Goal: Task Accomplishment & Management: Manage account settings

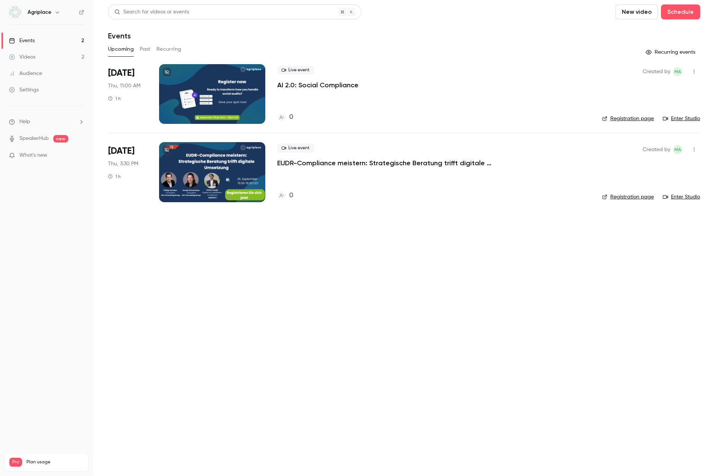
click at [306, 83] on p "AI 2.0: Social Compliance" at bounding box center [317, 85] width 81 height 9
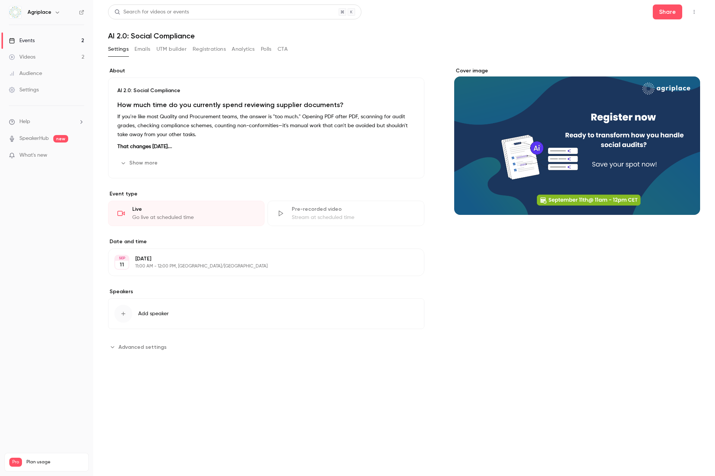
click at [138, 163] on button "Show more" at bounding box center [139, 163] width 45 height 12
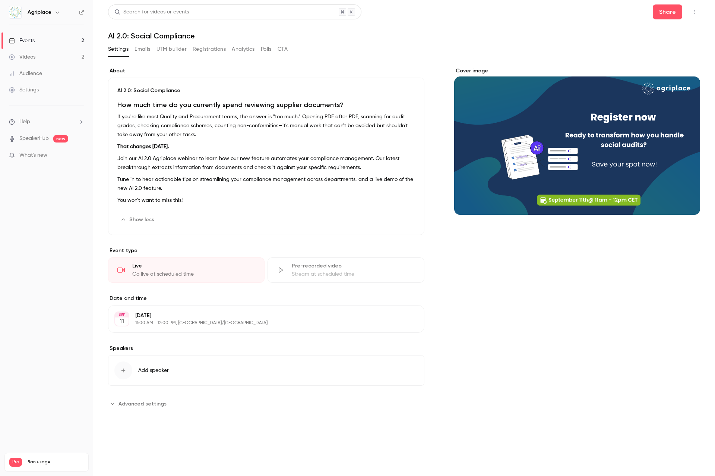
click at [141, 217] on button "Show less" at bounding box center [137, 220] width 41 height 12
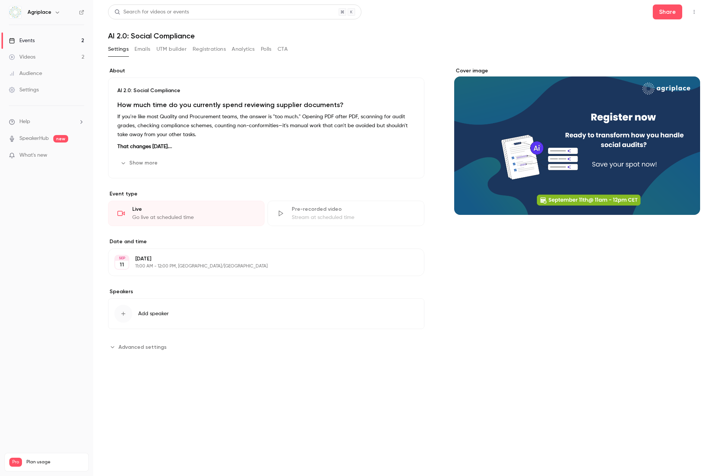
click at [147, 168] on button "Show more" at bounding box center [139, 163] width 45 height 12
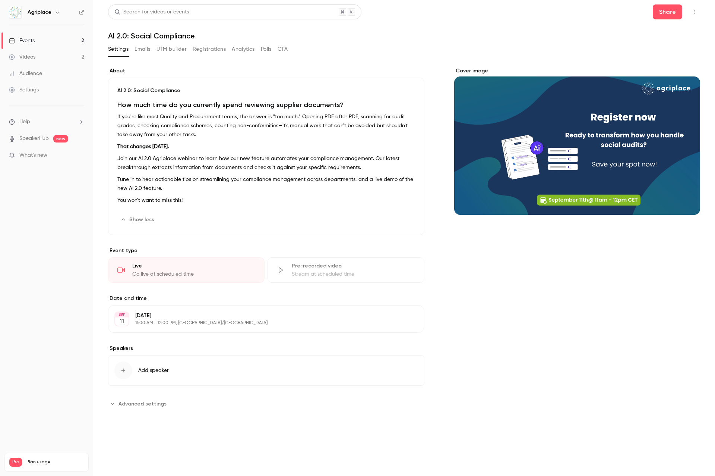
click at [143, 51] on button "Emails" at bounding box center [143, 49] width 16 height 12
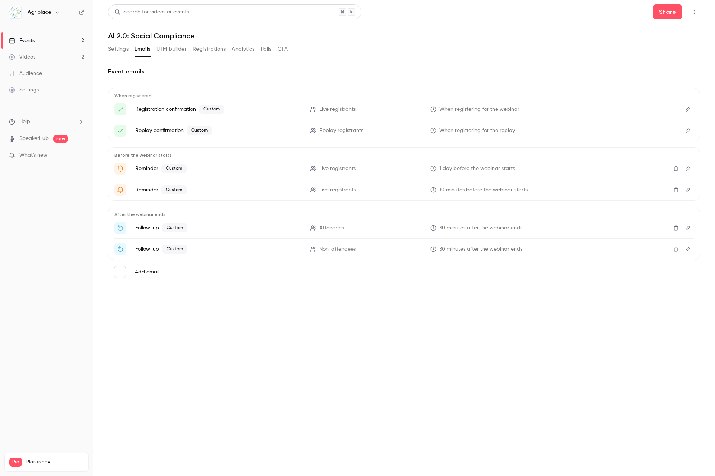
click at [691, 110] on button "Edit" at bounding box center [688, 109] width 12 height 12
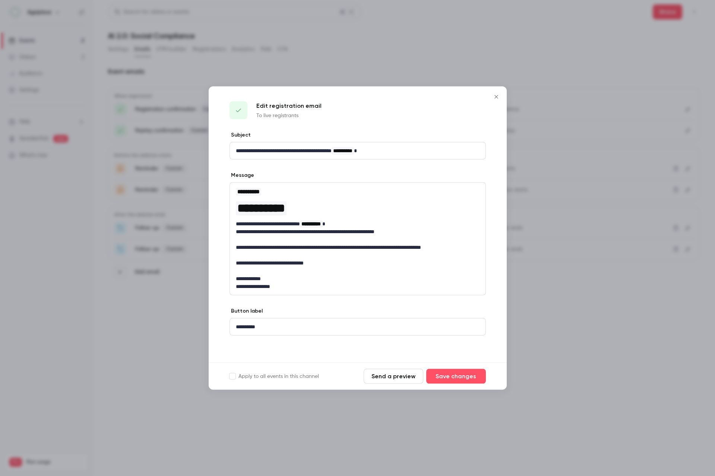
click at [388, 373] on button "Send a preview" at bounding box center [394, 376] width 60 height 15
drag, startPoint x: 289, startPoint y: 286, endPoint x: 231, endPoint y: 276, distance: 59.0
click at [231, 276] on div "**********" at bounding box center [358, 239] width 256 height 112
click at [460, 378] on button "Save changes" at bounding box center [456, 375] width 60 height 15
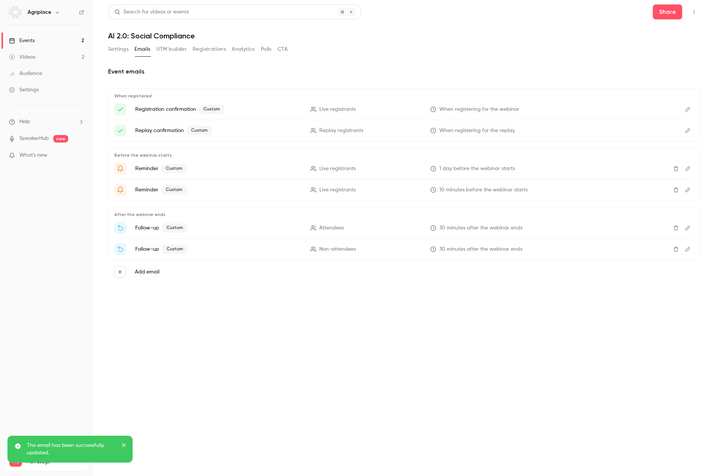
click at [689, 131] on icon "Edit" at bounding box center [688, 130] width 6 height 5
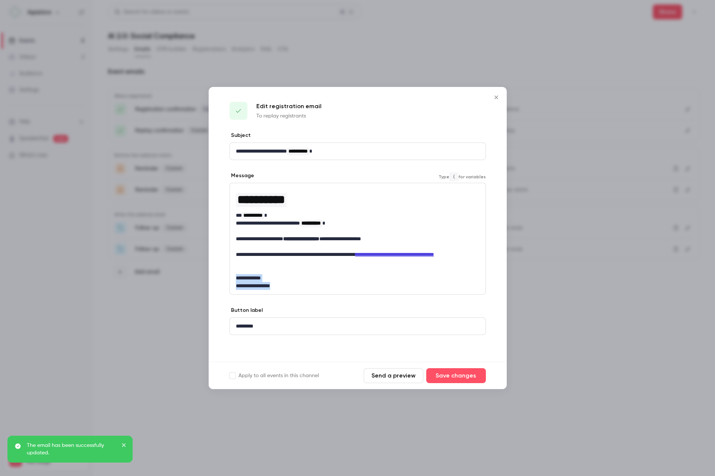
drag, startPoint x: 313, startPoint y: 288, endPoint x: 237, endPoint y: 276, distance: 77.0
click at [237, 276] on div "**********" at bounding box center [358, 238] width 256 height 111
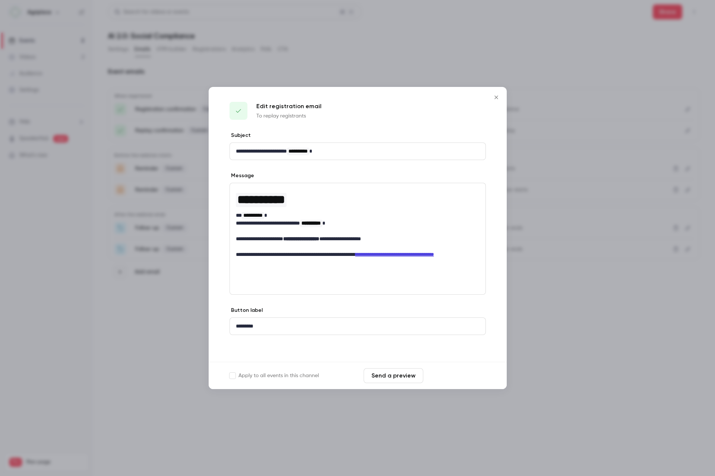
click at [461, 376] on button "Save changes" at bounding box center [456, 375] width 60 height 15
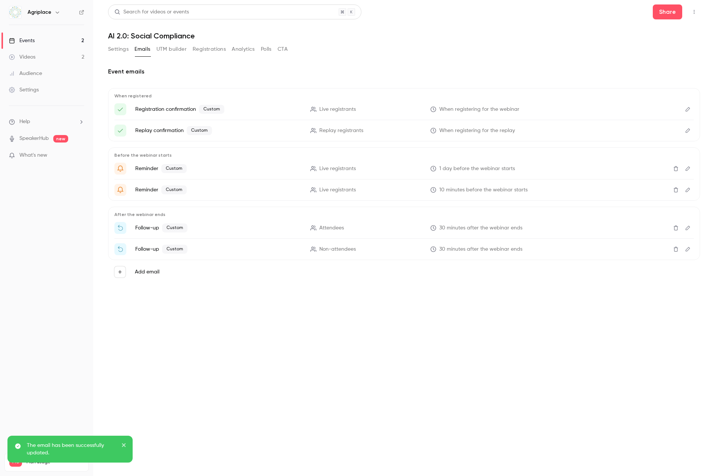
click at [687, 170] on icon "Edit" at bounding box center [688, 168] width 6 height 5
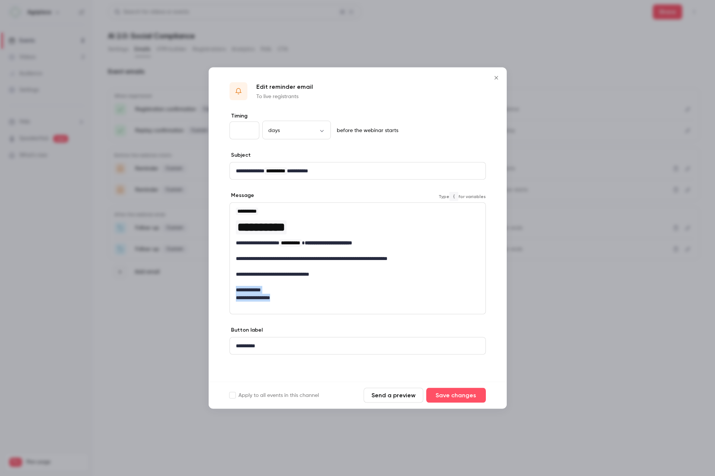
drag, startPoint x: 302, startPoint y: 298, endPoint x: 227, endPoint y: 290, distance: 75.4
click at [227, 290] on div "**********" at bounding box center [358, 246] width 298 height 269
click at [468, 395] on button "Save changes" at bounding box center [456, 395] width 60 height 15
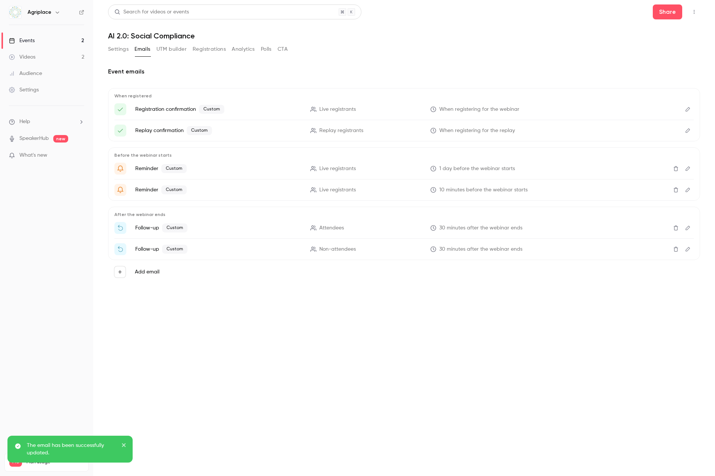
click at [685, 192] on button "Edit" at bounding box center [688, 190] width 12 height 12
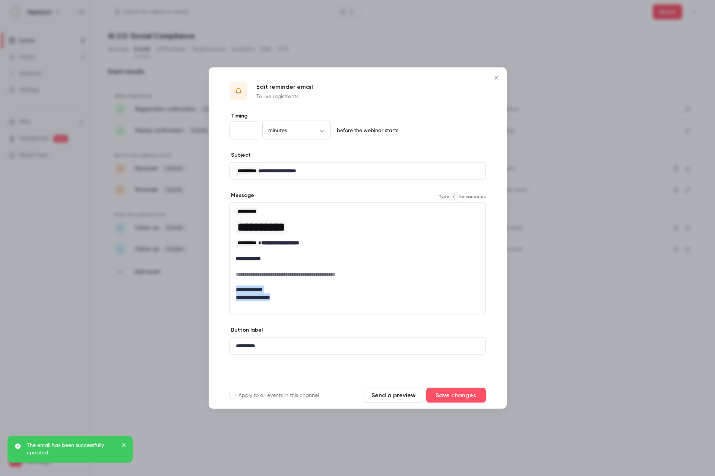
drag, startPoint x: 305, startPoint y: 296, endPoint x: 233, endPoint y: 289, distance: 72.6
click at [233, 289] on div "**********" at bounding box center [358, 254] width 256 height 103
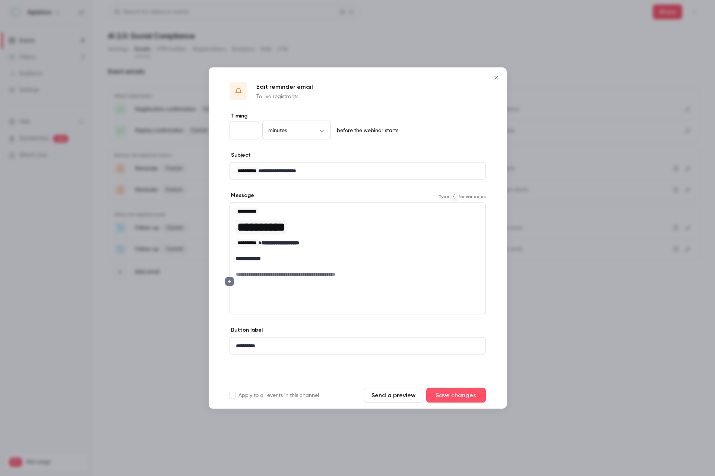
click at [230, 281] on icon "editor" at bounding box center [229, 281] width 3 height 3
click at [398, 281] on div at bounding box center [357, 238] width 715 height 476
click at [459, 393] on button "Save changes" at bounding box center [456, 395] width 60 height 15
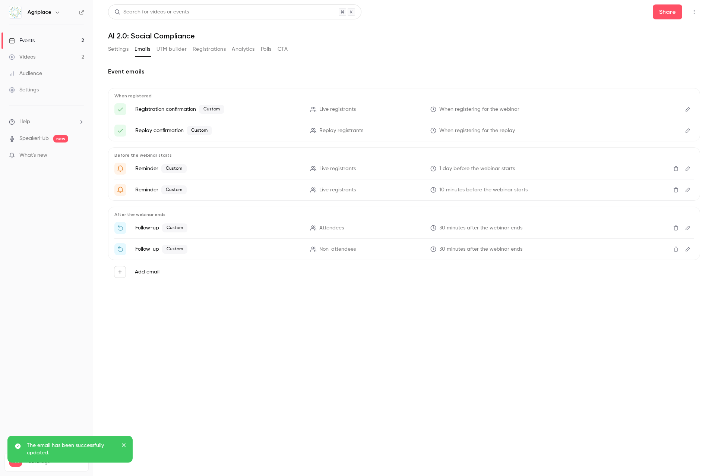
click at [693, 250] on button "Edit" at bounding box center [688, 249] width 12 height 12
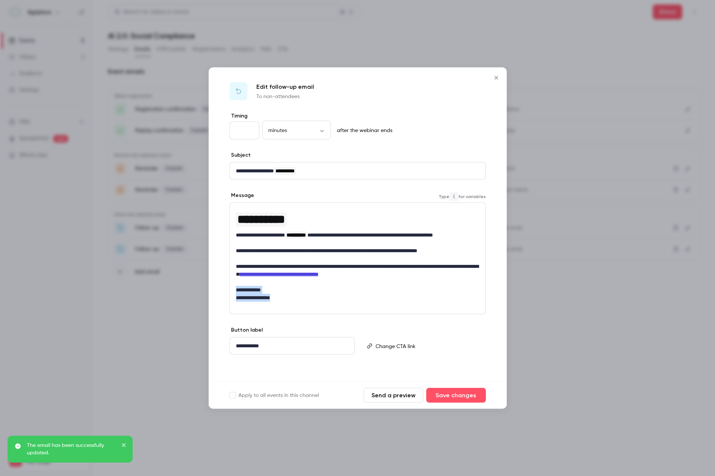
drag, startPoint x: 295, startPoint y: 299, endPoint x: 232, endPoint y: 291, distance: 63.6
click at [232, 291] on div "**********" at bounding box center [358, 254] width 256 height 103
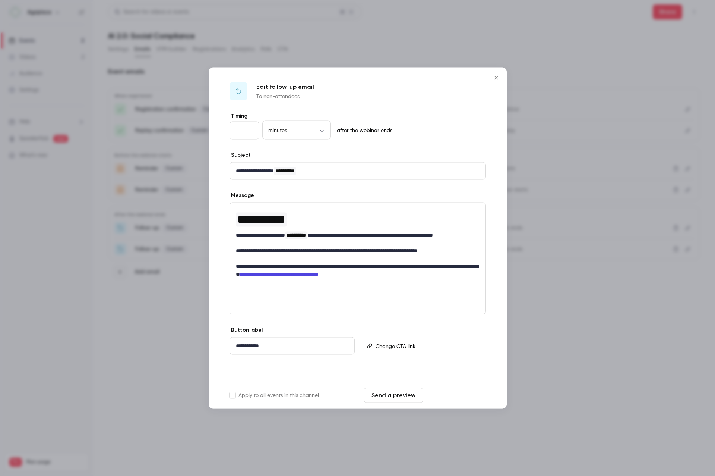
click at [463, 390] on button "Save changes" at bounding box center [456, 395] width 60 height 15
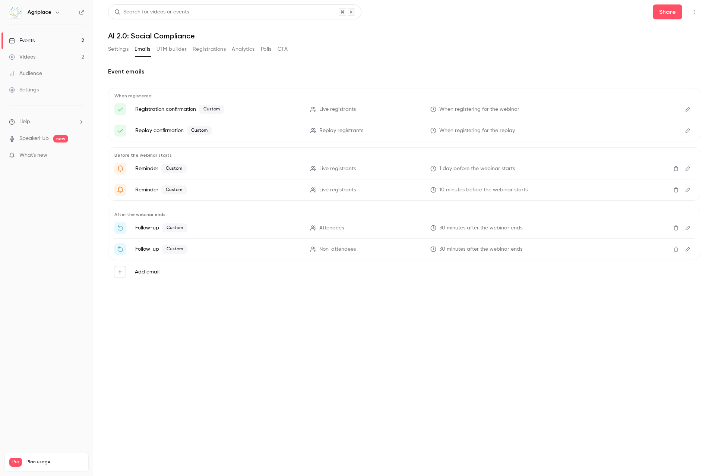
click at [114, 47] on button "Settings" at bounding box center [118, 49] width 20 height 12
